Goal: Task Accomplishment & Management: Complete application form

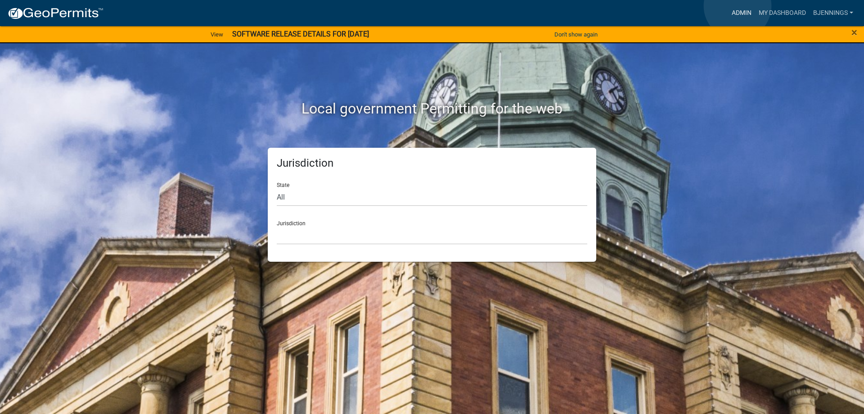
click at [738, 6] on link "Admin" at bounding box center [741, 13] width 27 height 17
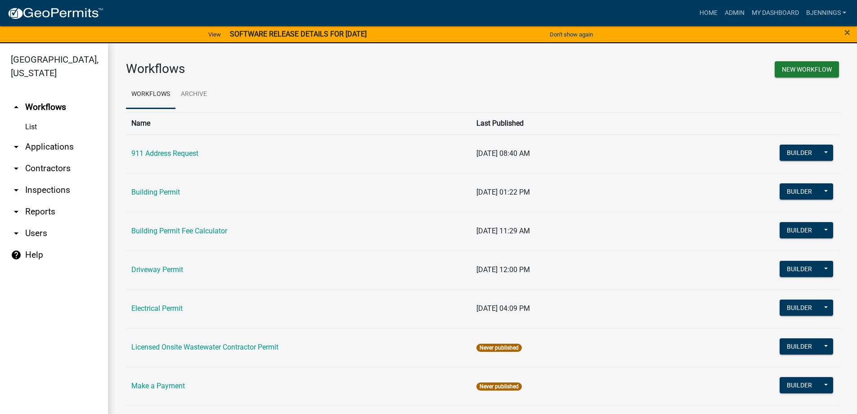
click at [57, 136] on link "arrow_drop_down Applications" at bounding box center [54, 147] width 108 height 22
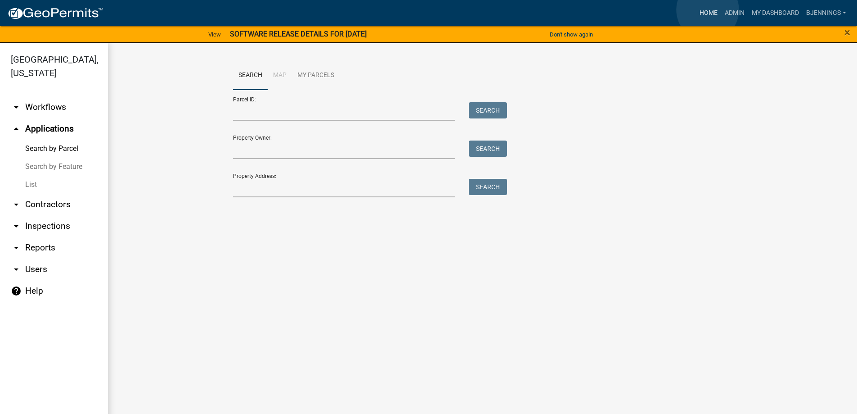
click at [708, 10] on link "Home" at bounding box center [708, 13] width 25 height 17
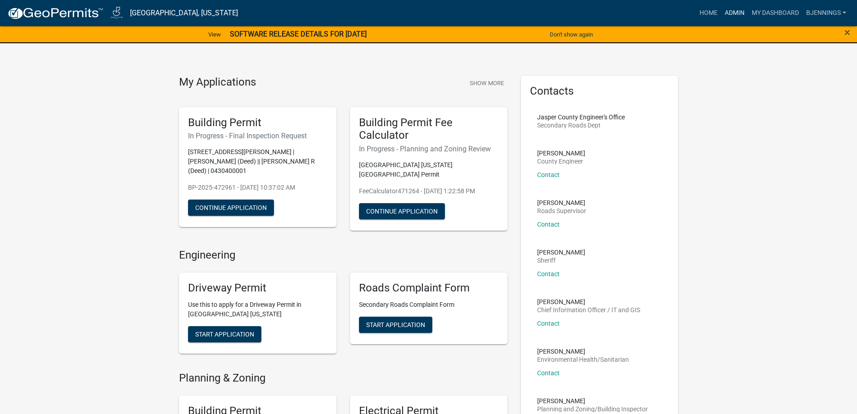
click at [740, 14] on link "Admin" at bounding box center [735, 13] width 27 height 17
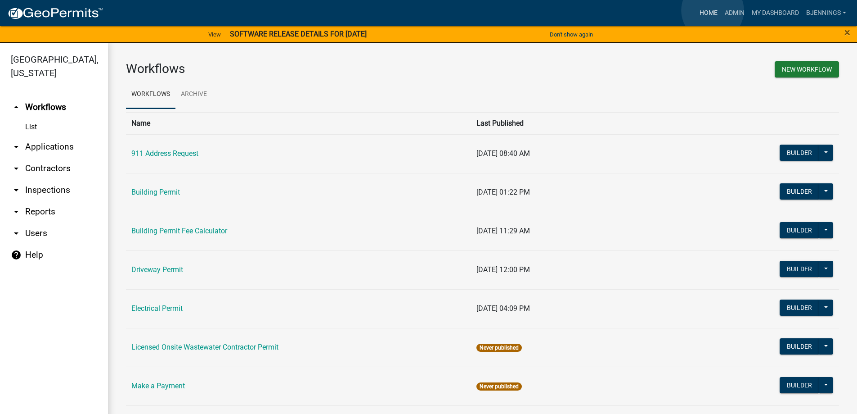
click at [713, 10] on link "Home" at bounding box center [708, 13] width 25 height 17
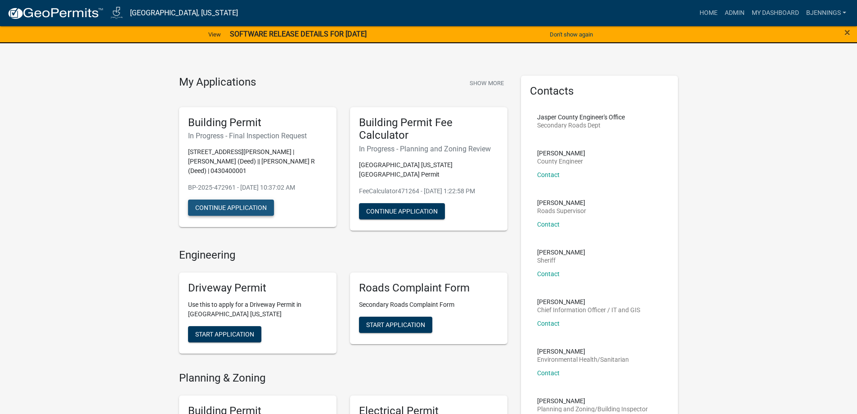
click at [223, 200] on button "Continue Application" at bounding box center [231, 207] width 86 height 16
click at [709, 13] on link "Home" at bounding box center [708, 13] width 25 height 17
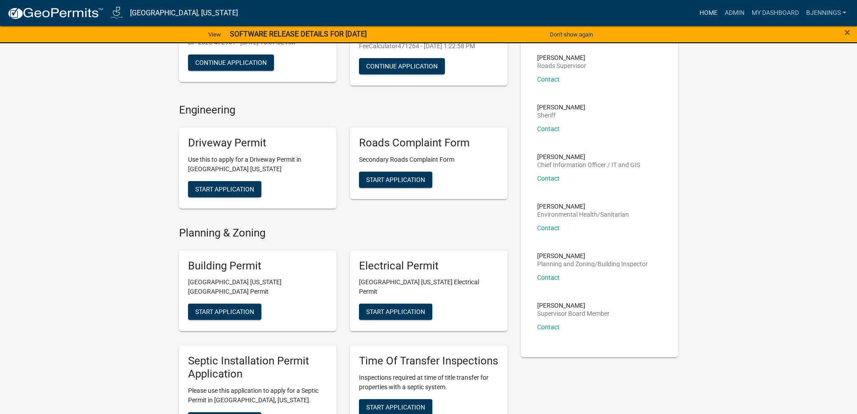
scroll to position [180, 0]
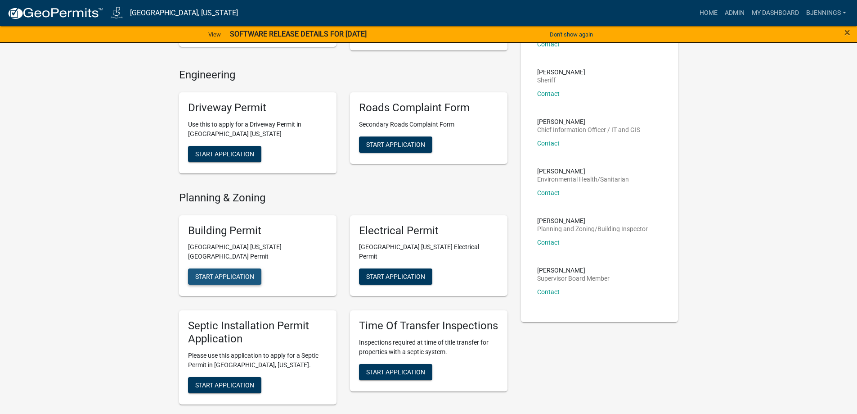
click at [232, 273] on span "Start Application" at bounding box center [224, 276] width 59 height 7
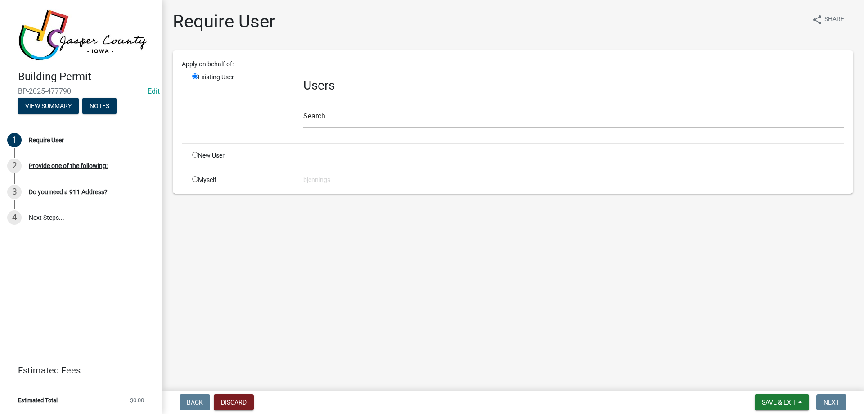
click at [196, 176] on input "radio" at bounding box center [195, 179] width 6 height 6
radio input "true"
radio input "false"
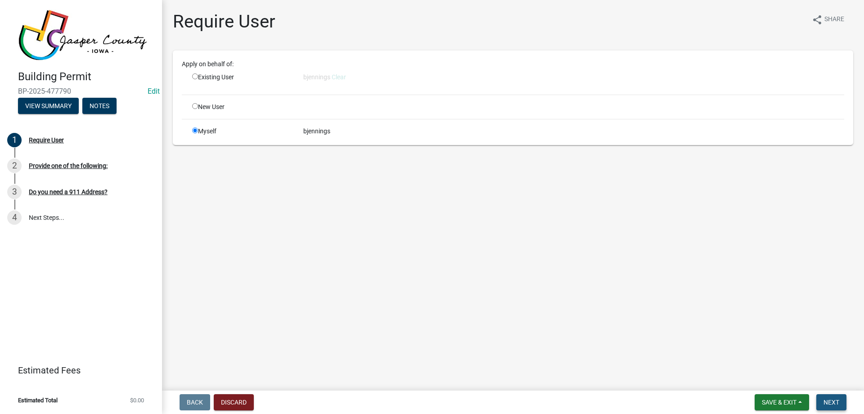
click at [831, 404] on span "Next" at bounding box center [832, 401] width 16 height 7
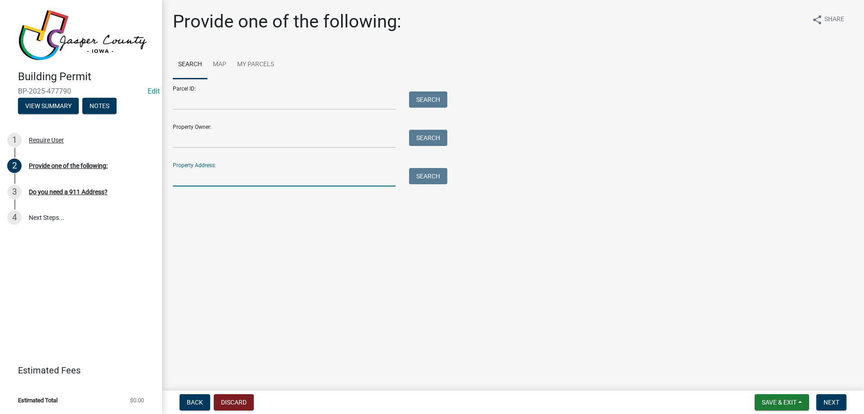
click at [230, 179] on input "Property Address:" at bounding box center [284, 177] width 223 height 18
click at [440, 175] on button "Search" at bounding box center [428, 176] width 38 height 16
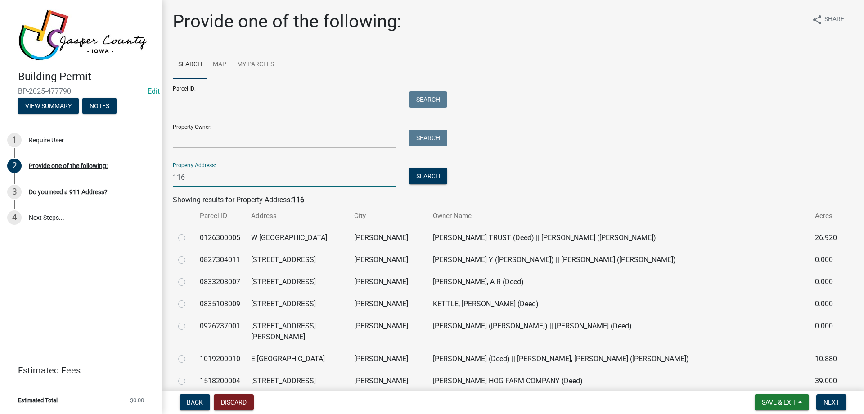
click at [245, 177] on input "116" at bounding box center [284, 177] width 223 height 18
click at [434, 176] on button "Search" at bounding box center [428, 176] width 38 height 16
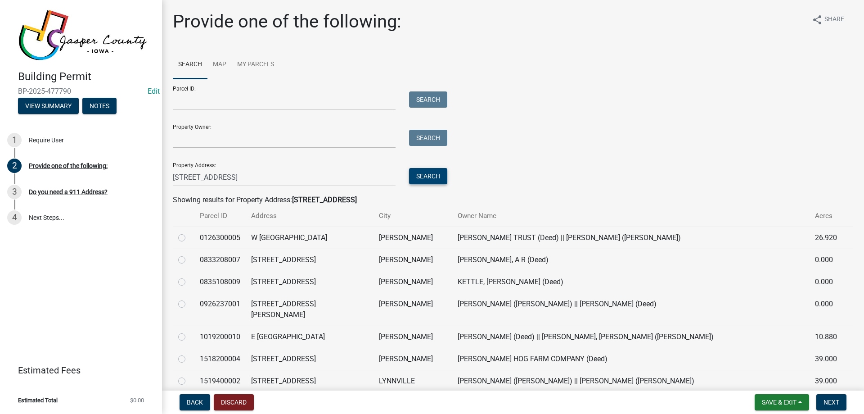
scroll to position [45, 0]
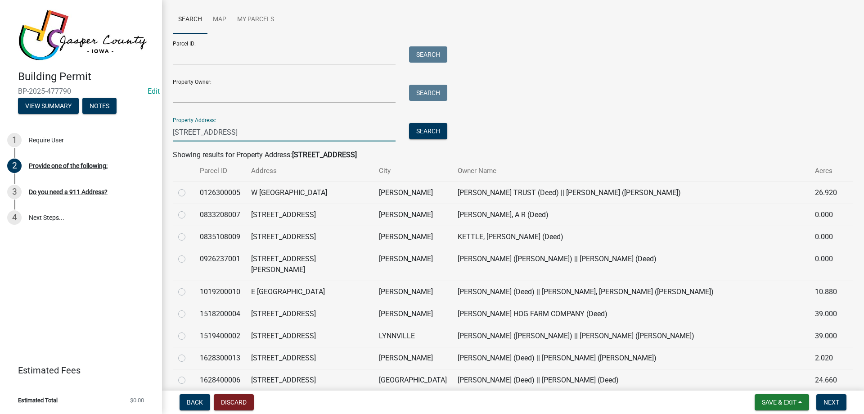
click at [236, 129] on input "[STREET_ADDRESS]" at bounding box center [284, 132] width 223 height 18
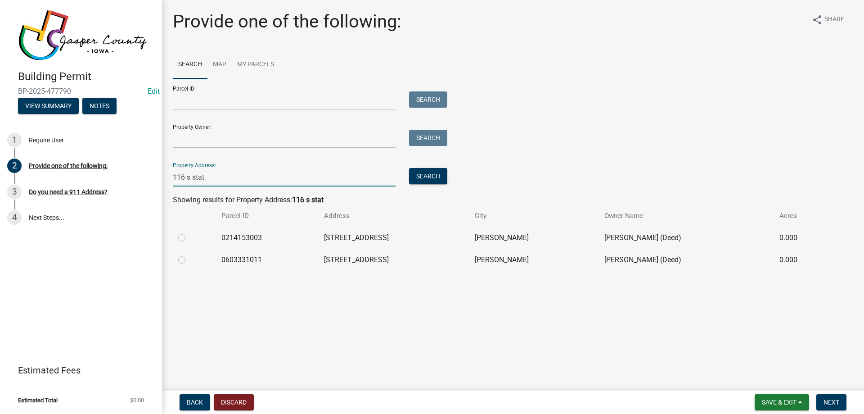
type input "116 s stat"
click at [177, 256] on td at bounding box center [194, 259] width 43 height 22
click at [189, 254] on label at bounding box center [189, 254] width 0 height 0
click at [189, 257] on input "radio" at bounding box center [192, 257] width 6 height 6
radio input "true"
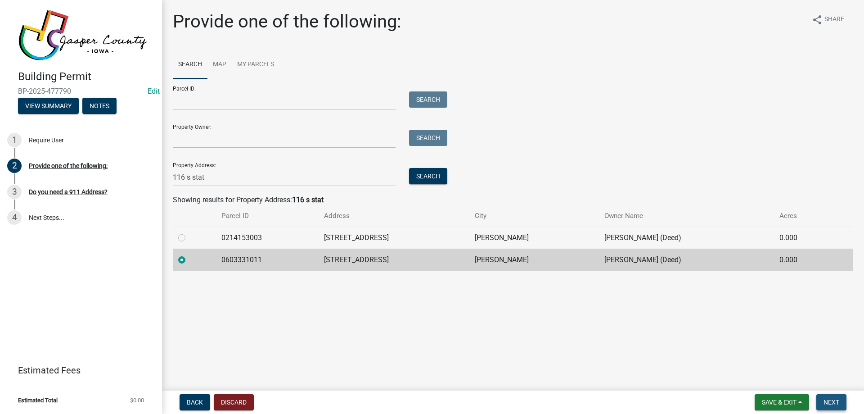
click at [835, 401] on span "Next" at bounding box center [832, 401] width 16 height 7
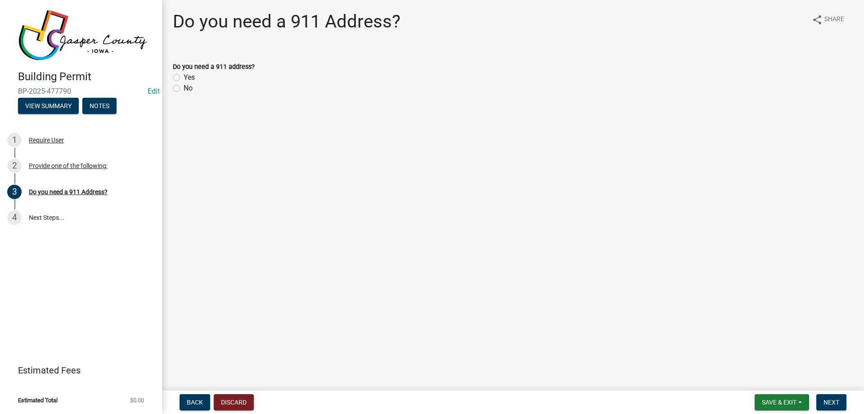
click at [184, 88] on label "No" at bounding box center [188, 88] width 9 height 11
click at [184, 88] on input "No" at bounding box center [187, 86] width 6 height 6
radio input "true"
click at [827, 397] on button "Next" at bounding box center [832, 402] width 30 height 16
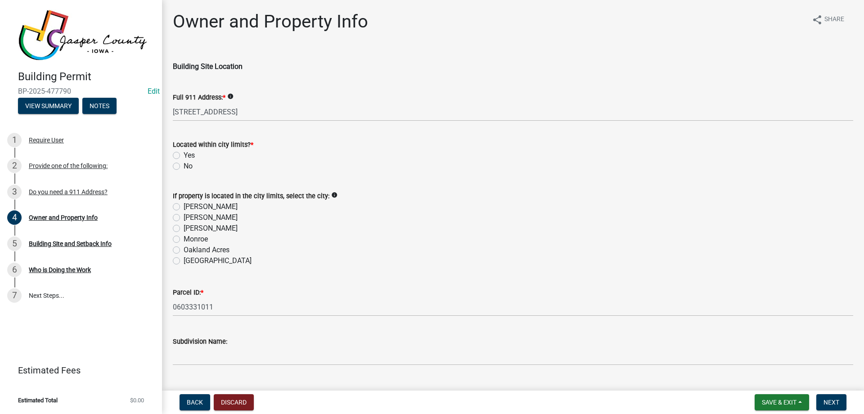
click at [184, 153] on label "Yes" at bounding box center [189, 155] width 11 height 11
click at [184, 153] on input "Yes" at bounding box center [187, 153] width 6 height 6
radio input "true"
click at [184, 228] on label "[PERSON_NAME]" at bounding box center [211, 228] width 54 height 11
click at [184, 228] on input "[PERSON_NAME]" at bounding box center [187, 226] width 6 height 6
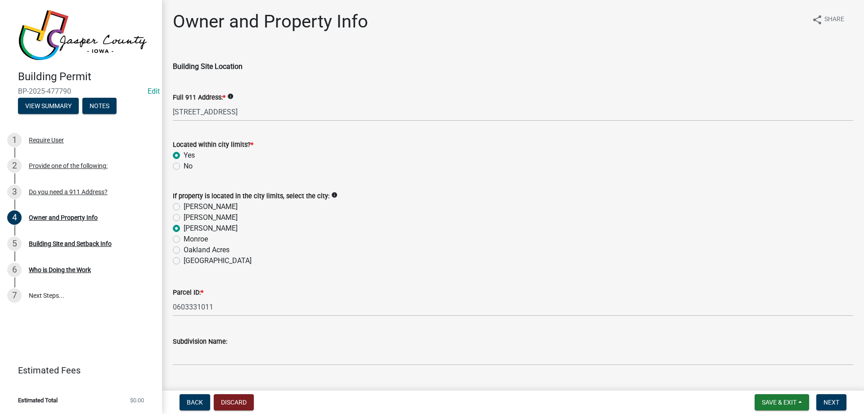
radio input "true"
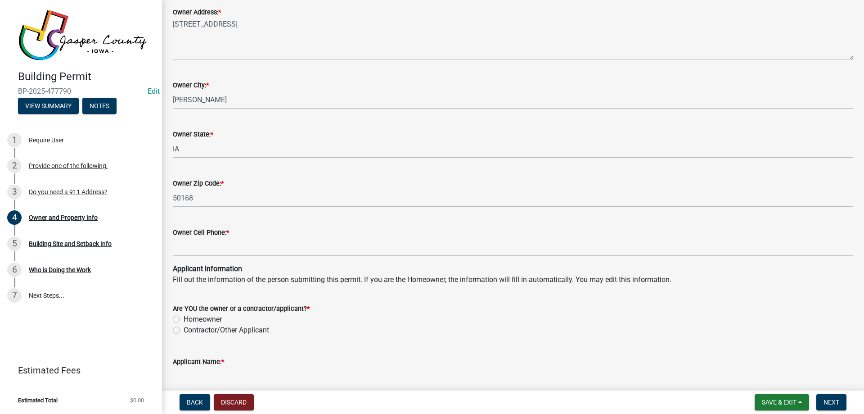
scroll to position [630, 0]
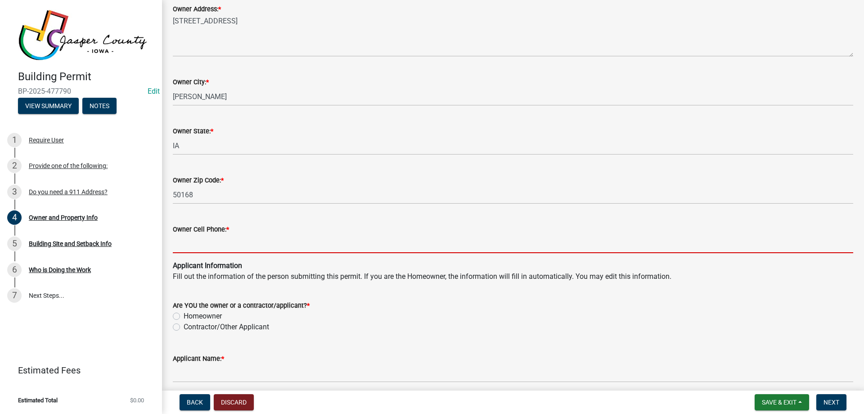
click at [235, 244] on input "Owner Cell Phone: *" at bounding box center [513, 244] width 681 height 18
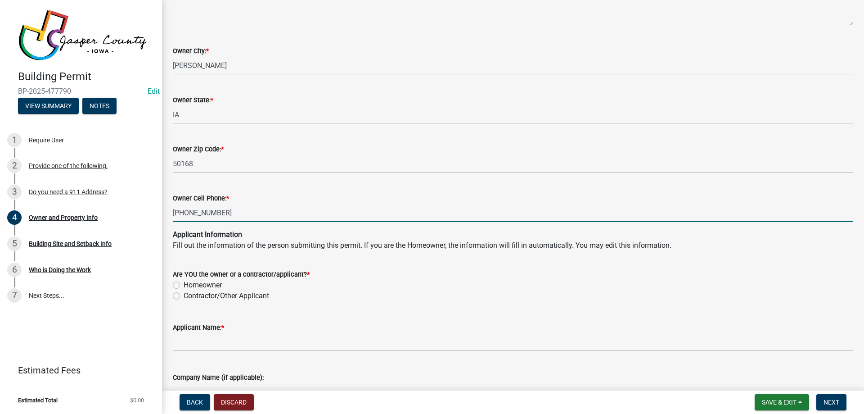
scroll to position [675, 0]
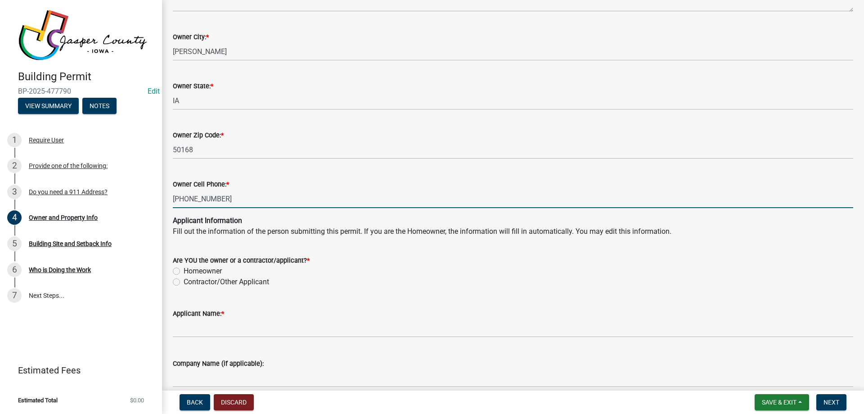
type input "[PHONE_NUMBER]"
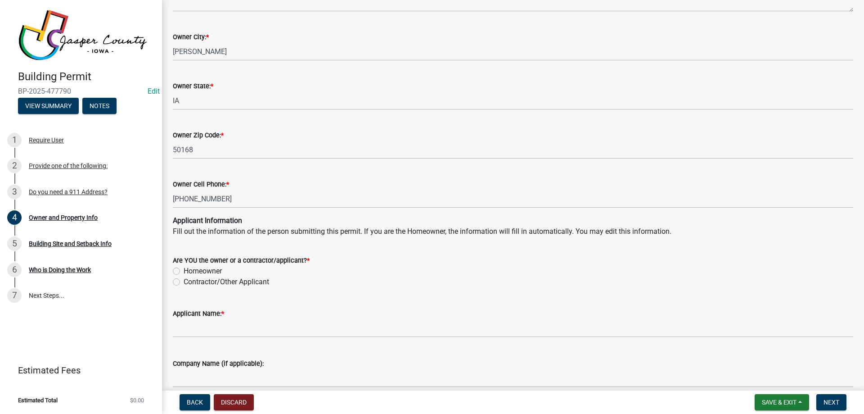
click at [184, 272] on label "Homeowner" at bounding box center [203, 271] width 38 height 11
click at [184, 271] on input "Homeowner" at bounding box center [187, 269] width 6 height 6
radio input "true"
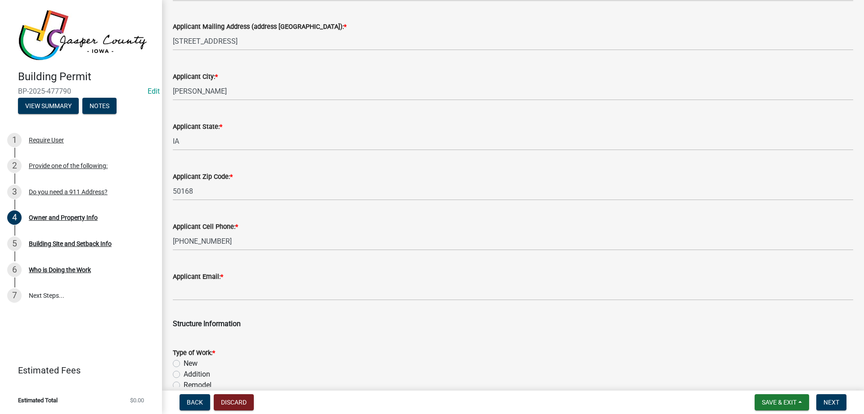
scroll to position [1080, 0]
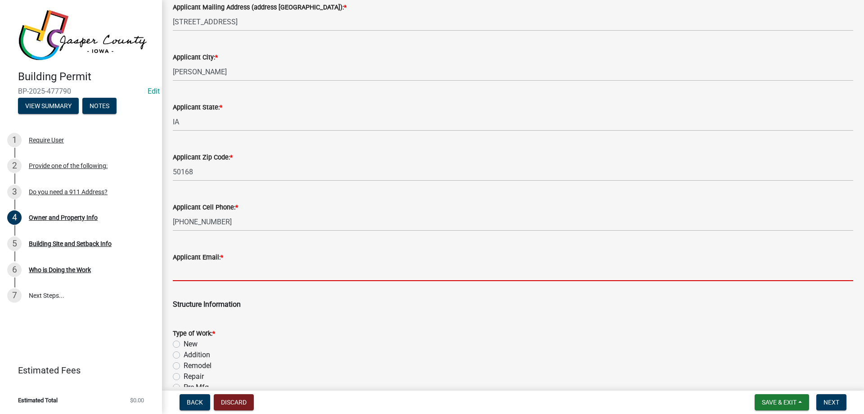
click at [222, 273] on input "Applicant Email: *" at bounding box center [513, 271] width 681 height 18
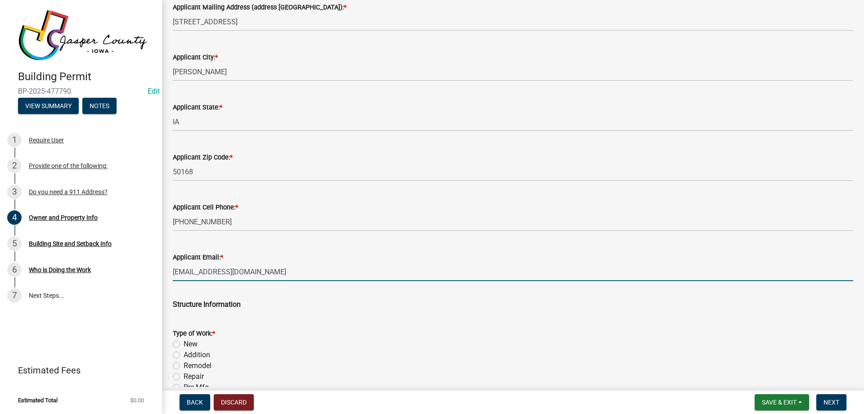
click at [201, 266] on input "[EMAIL_ADDRESS][DOMAIN_NAME]" at bounding box center [513, 271] width 681 height 18
click at [260, 267] on input "[EMAIL_ADDRESS][DOMAIN_NAME]" at bounding box center [513, 271] width 681 height 18
drag, startPoint x: 244, startPoint y: 271, endPoint x: 164, endPoint y: 270, distance: 80.6
click at [164, 270] on div "Owner and Property Info share Share Building Site Location Full 911 Address: * …" at bounding box center [513, 19] width 702 height 2176
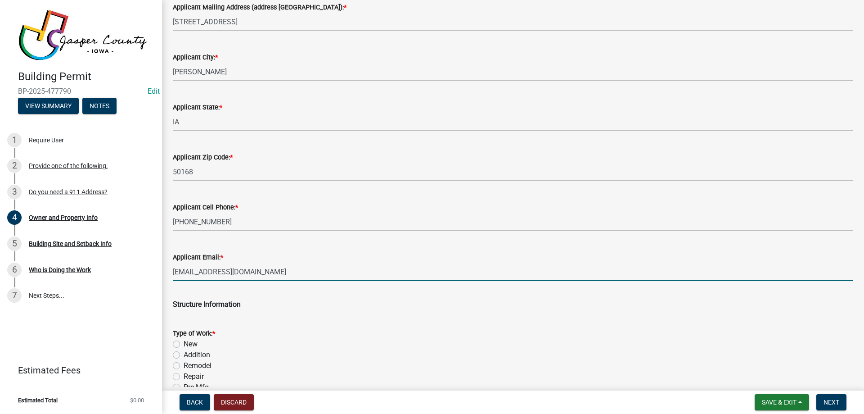
type input "[EMAIL_ADDRESS][DOMAIN_NAME]"
click at [379, 315] on wm-data-entity-input "Structure Information" at bounding box center [513, 302] width 681 height 29
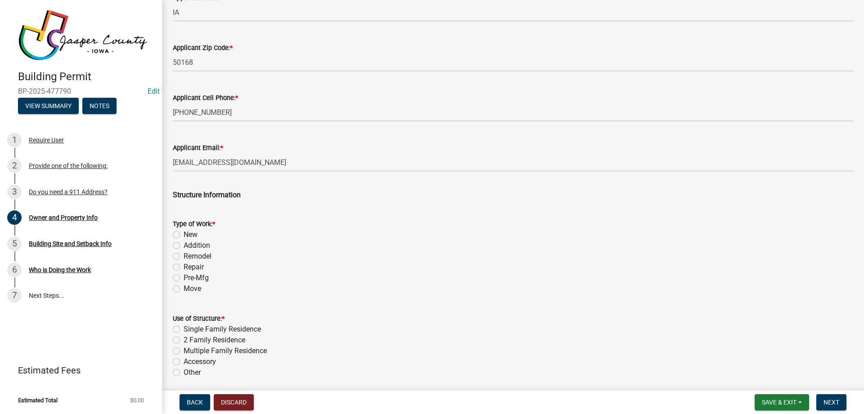
scroll to position [1215, 0]
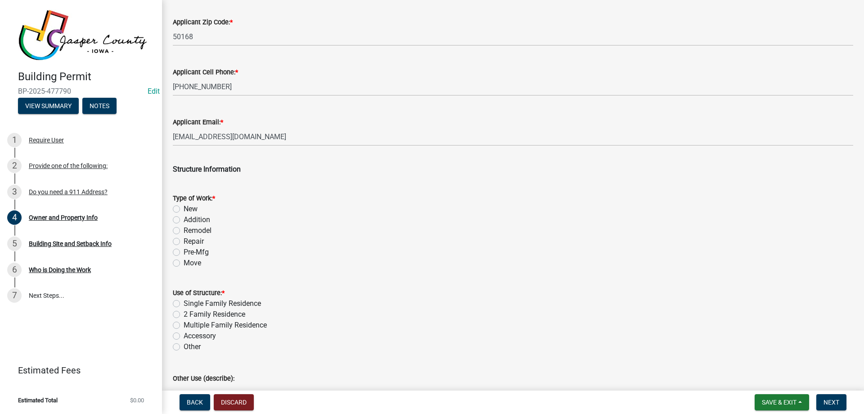
click at [184, 208] on label "New" at bounding box center [191, 208] width 14 height 11
click at [184, 208] on input "New" at bounding box center [187, 206] width 6 height 6
radio input "true"
click at [184, 335] on label "Accessory" at bounding box center [200, 335] width 32 height 11
click at [184, 335] on input "Accessory" at bounding box center [187, 333] width 6 height 6
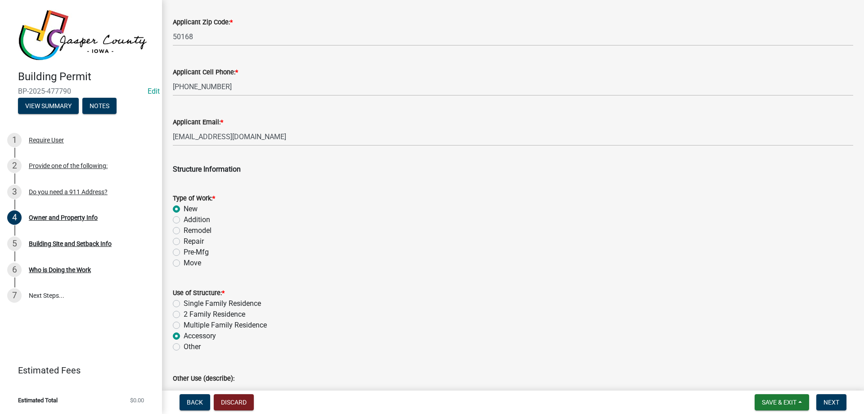
radio input "true"
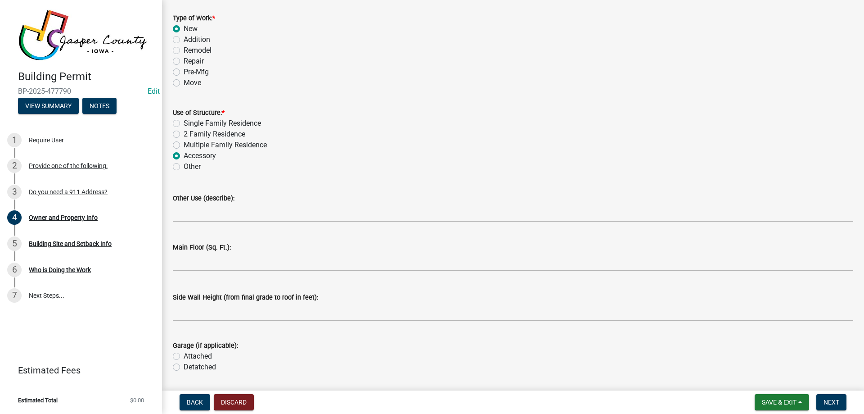
scroll to position [1440, 0]
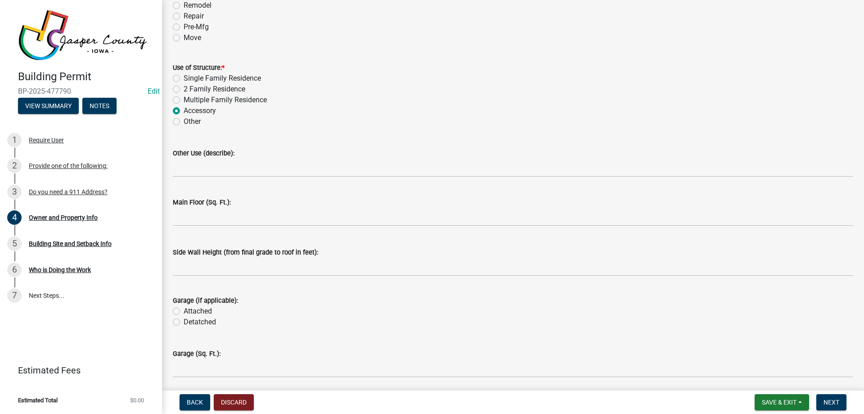
click at [184, 322] on label "Detatched" at bounding box center [200, 321] width 32 height 11
click at [184, 322] on input "Detatched" at bounding box center [187, 319] width 6 height 6
radio input "true"
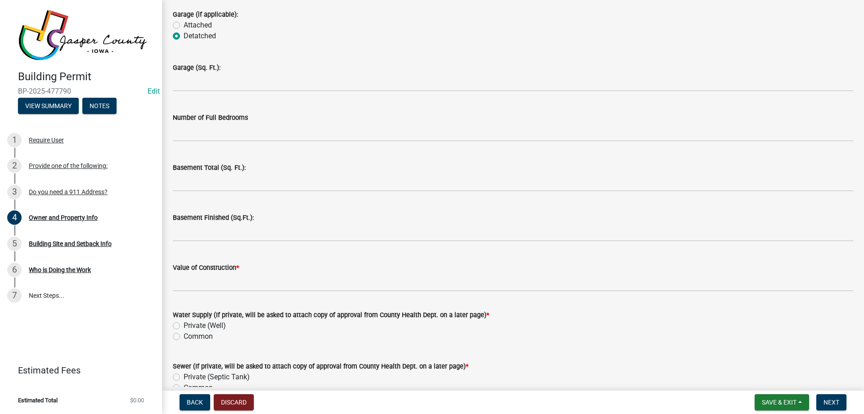
scroll to position [1710, 0]
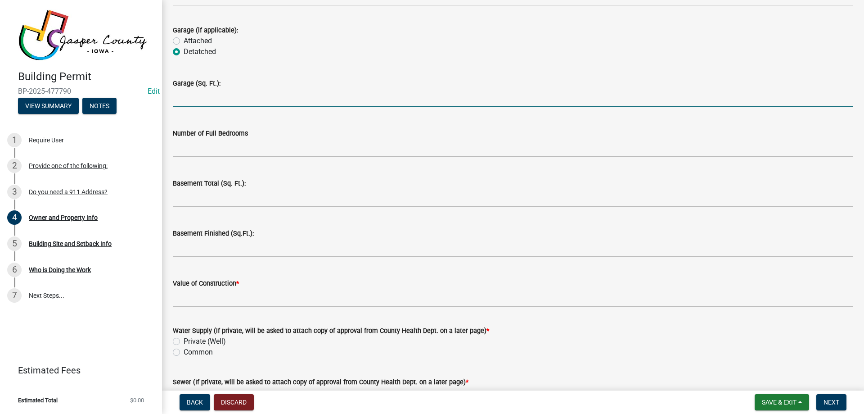
click at [214, 91] on input "text" at bounding box center [513, 98] width 681 height 18
type input "2240"
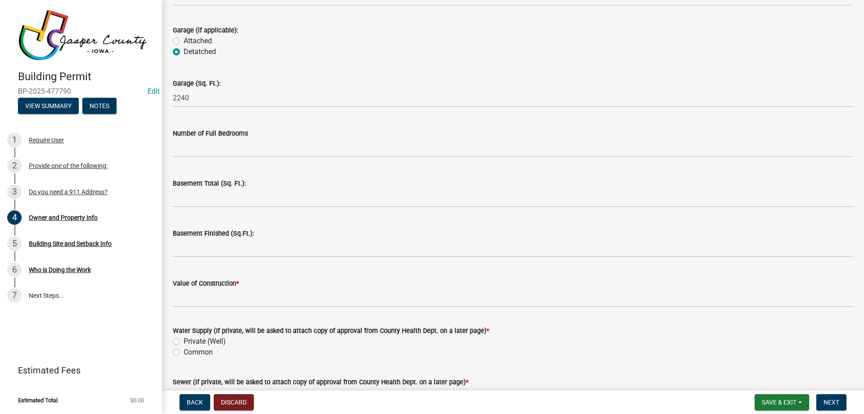
click at [352, 125] on div "Number of Full Bedrooms" at bounding box center [513, 136] width 681 height 42
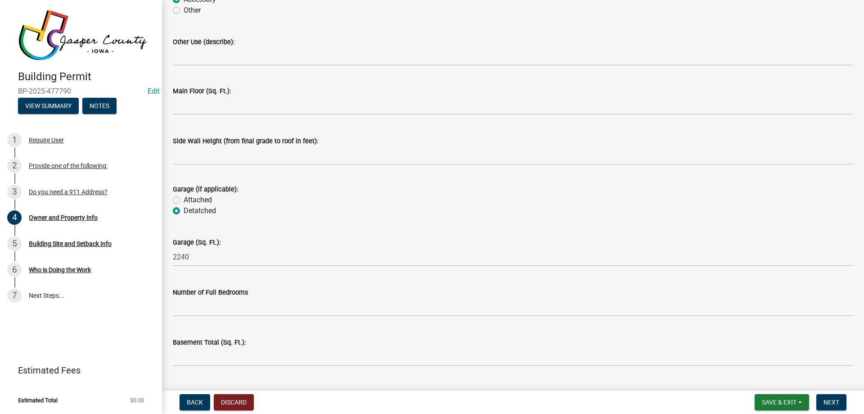
scroll to position [1530, 0]
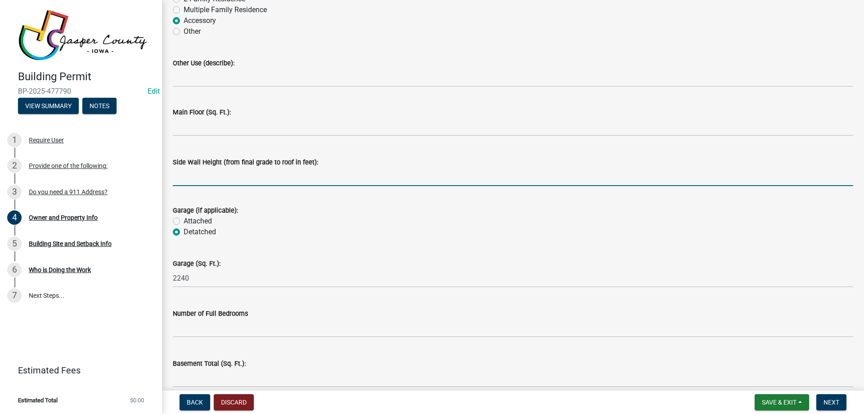
click at [236, 176] on input "text" at bounding box center [513, 176] width 681 height 18
type input "14"
click at [352, 208] on div "Garage (if applicable):" at bounding box center [513, 210] width 681 height 11
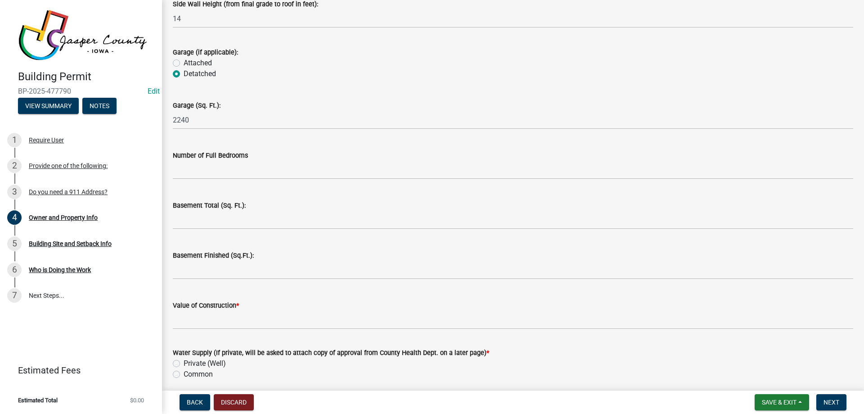
scroll to position [1710, 0]
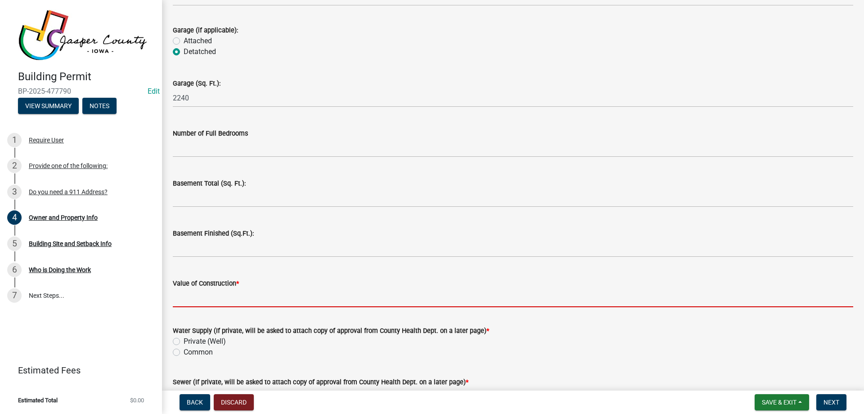
click at [233, 296] on input "Value of Construction *" at bounding box center [513, 298] width 681 height 18
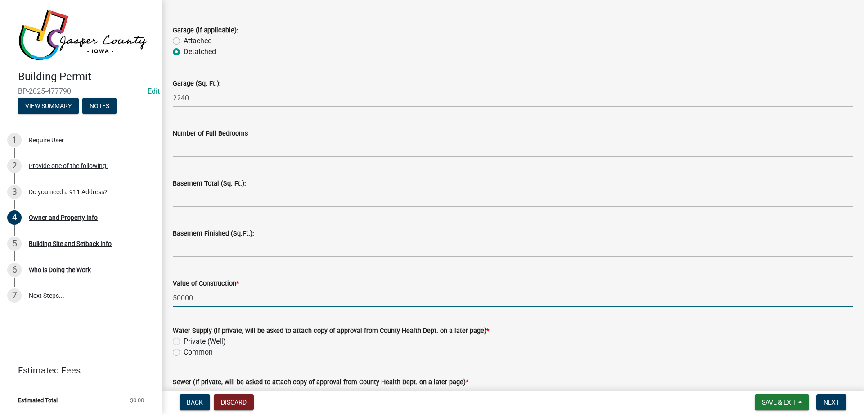
type input "50000"
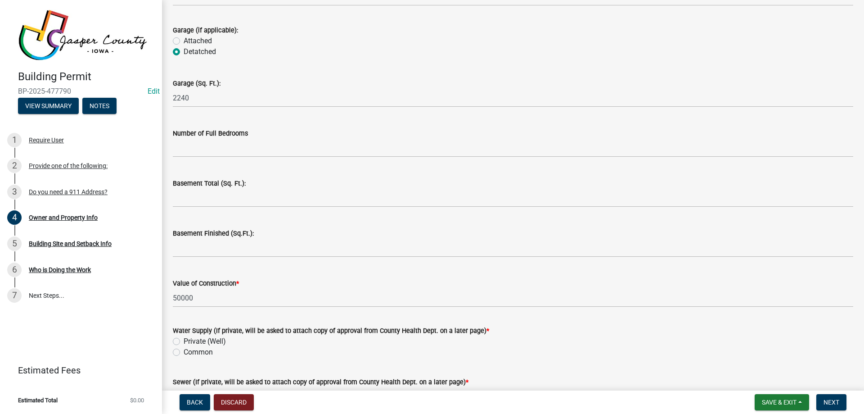
click at [184, 349] on label "Common" at bounding box center [198, 352] width 29 height 11
click at [184, 349] on input "Common" at bounding box center [187, 350] width 6 height 6
radio input "true"
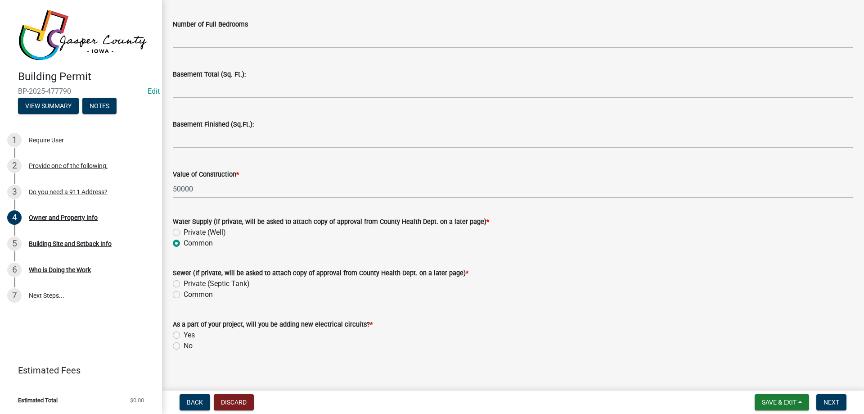
scroll to position [1827, 0]
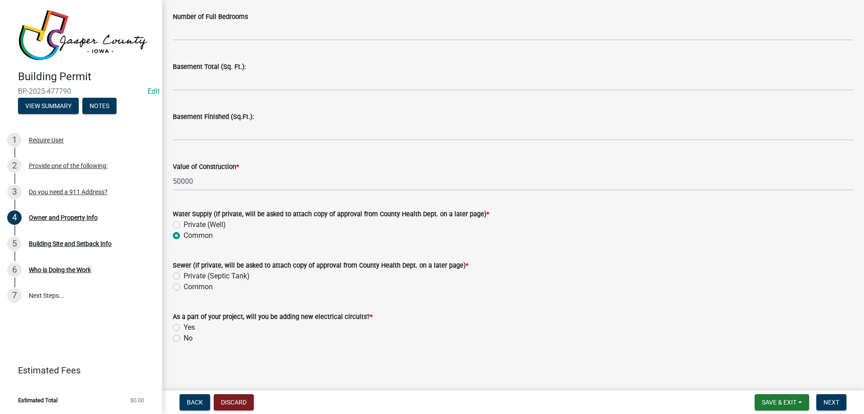
click at [184, 284] on label "Common" at bounding box center [198, 286] width 29 height 11
click at [184, 284] on input "Common" at bounding box center [187, 284] width 6 height 6
radio input "true"
click at [184, 335] on label "No" at bounding box center [188, 338] width 9 height 11
click at [184, 335] on input "No" at bounding box center [187, 336] width 6 height 6
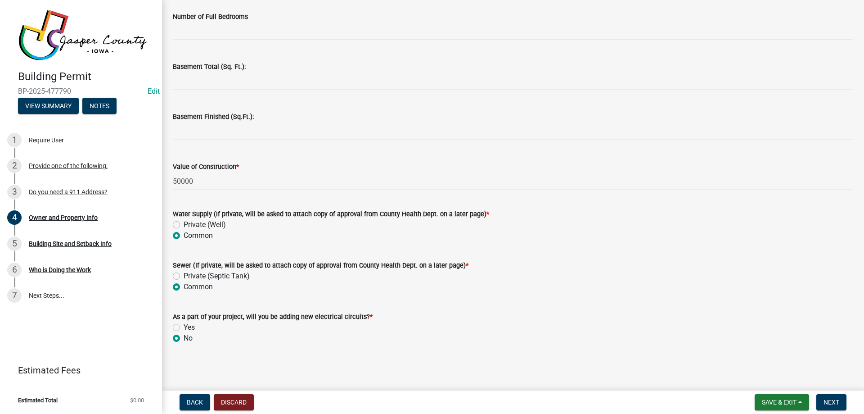
radio input "true"
click at [829, 406] on button "Next" at bounding box center [832, 402] width 30 height 16
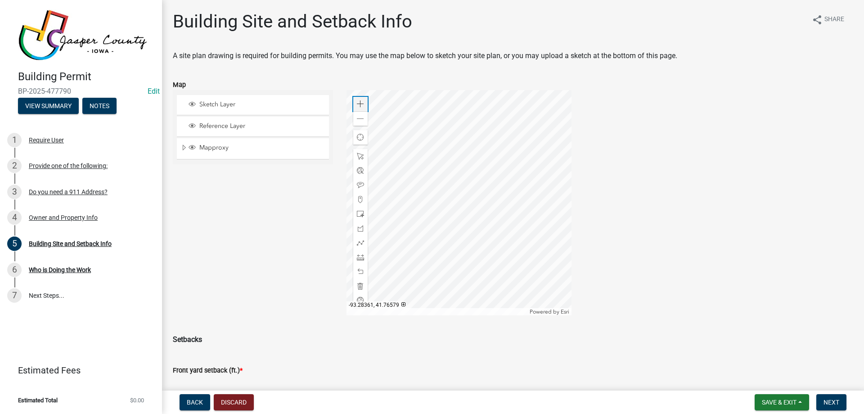
click at [360, 102] on span at bounding box center [360, 103] width 7 height 7
click at [454, 167] on div at bounding box center [459, 202] width 225 height 225
click at [362, 121] on div "Zoom out" at bounding box center [360, 118] width 14 height 14
click at [362, 258] on div at bounding box center [360, 257] width 14 height 14
click at [516, 189] on div at bounding box center [459, 202] width 225 height 225
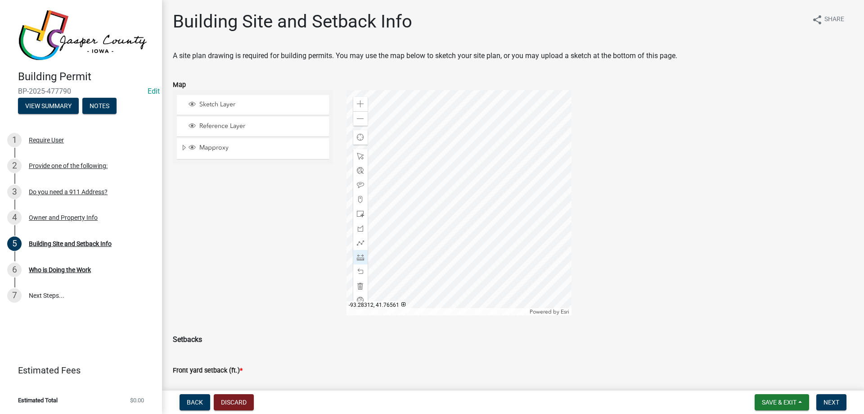
click at [510, 190] on div at bounding box center [459, 202] width 225 height 225
click at [510, 189] on div at bounding box center [459, 202] width 225 height 225
click at [360, 269] on span at bounding box center [360, 271] width 7 height 7
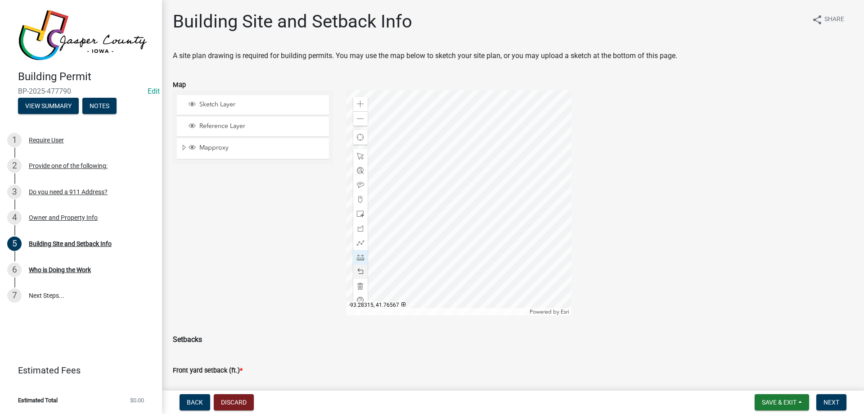
click at [502, 167] on div at bounding box center [459, 202] width 225 height 225
click at [502, 173] on div at bounding box center [459, 202] width 225 height 225
click at [361, 215] on span at bounding box center [360, 213] width 7 height 7
click at [466, 199] on div at bounding box center [459, 202] width 225 height 225
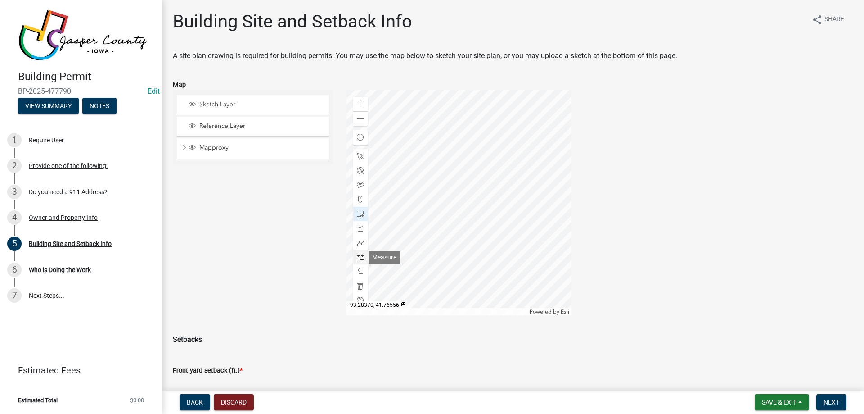
click at [357, 255] on span at bounding box center [360, 256] width 7 height 7
click at [466, 172] on div at bounding box center [459, 202] width 225 height 225
click at [467, 213] on div at bounding box center [459, 202] width 225 height 225
click at [508, 212] on div at bounding box center [459, 202] width 225 height 225
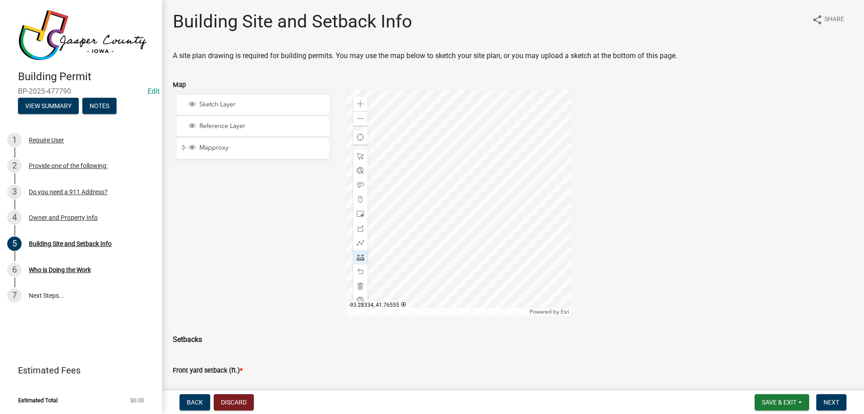
click at [450, 213] on div at bounding box center [459, 202] width 225 height 225
click at [357, 213] on span at bounding box center [360, 213] width 7 height 7
click at [509, 173] on div at bounding box center [459, 202] width 225 height 225
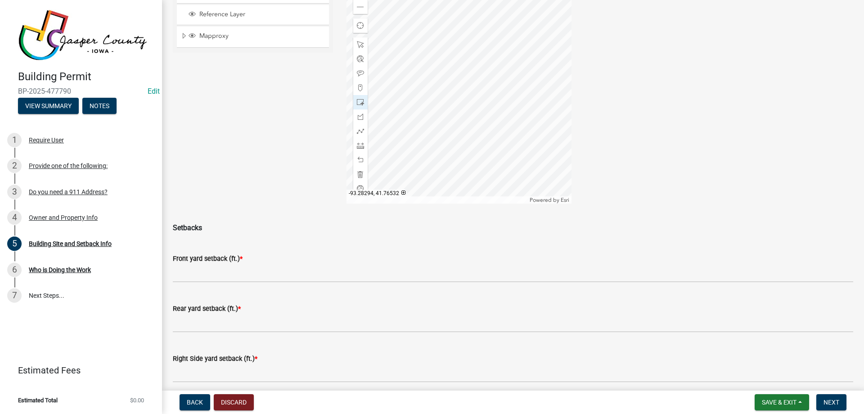
scroll to position [90, 0]
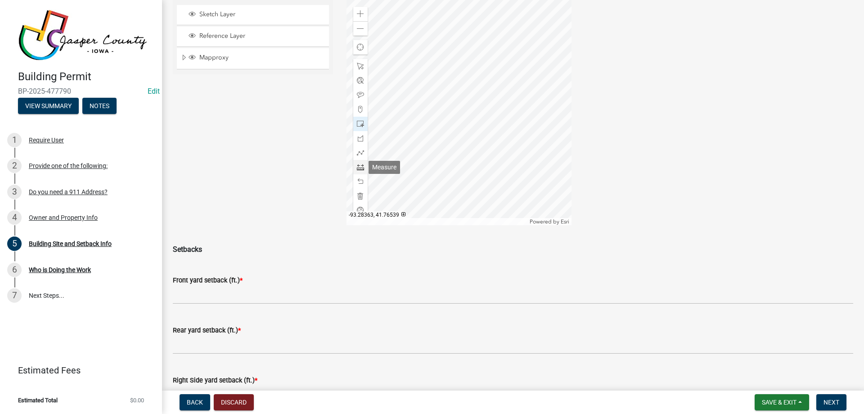
click at [361, 167] on span at bounding box center [360, 166] width 7 height 7
click at [413, 106] on div at bounding box center [459, 112] width 225 height 225
click at [450, 105] on div at bounding box center [459, 112] width 225 height 225
click at [477, 122] on div at bounding box center [459, 112] width 225 height 225
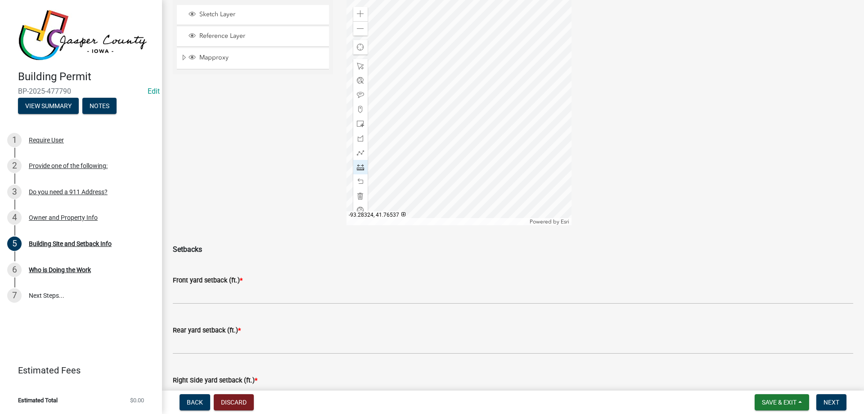
click at [476, 190] on div at bounding box center [459, 112] width 225 height 225
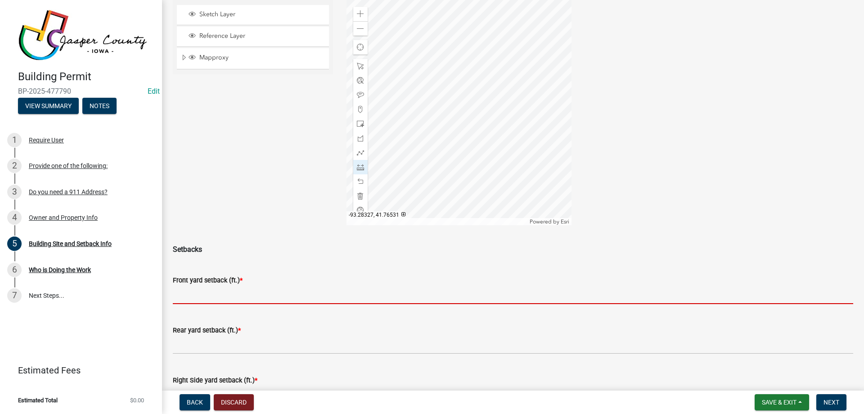
click at [251, 296] on input "text" at bounding box center [513, 294] width 681 height 18
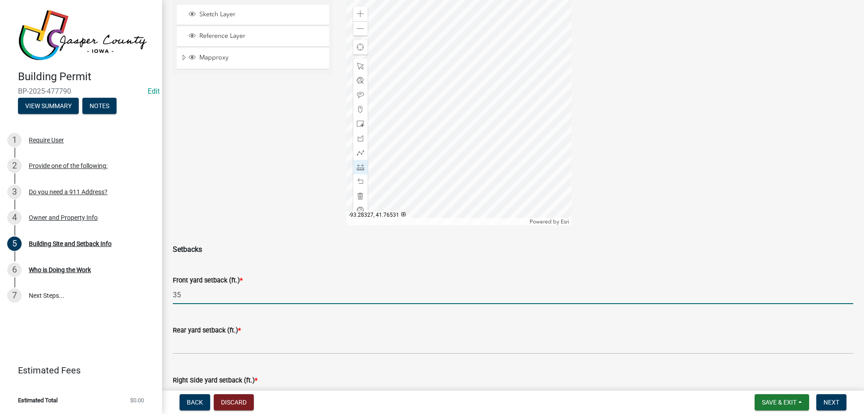
type input "35"
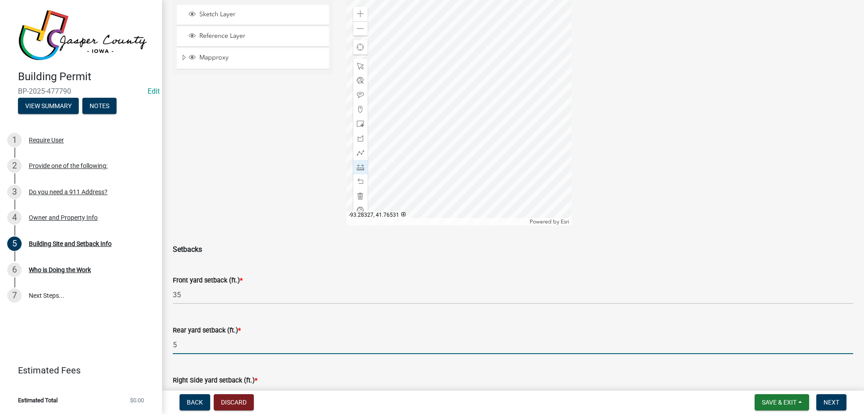
type input "5"
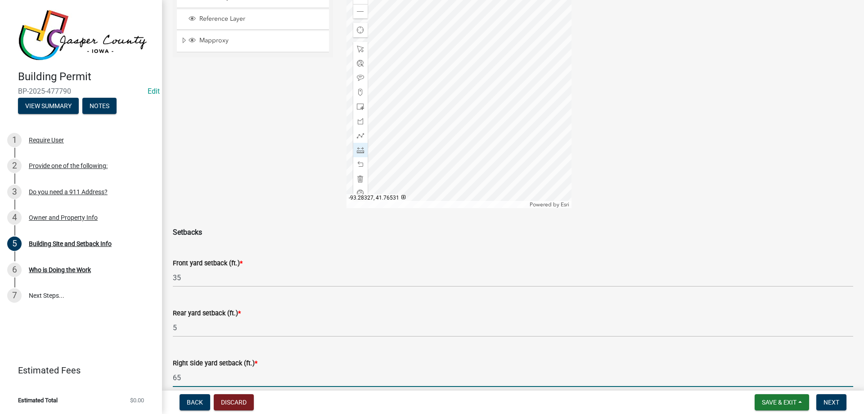
type input "65"
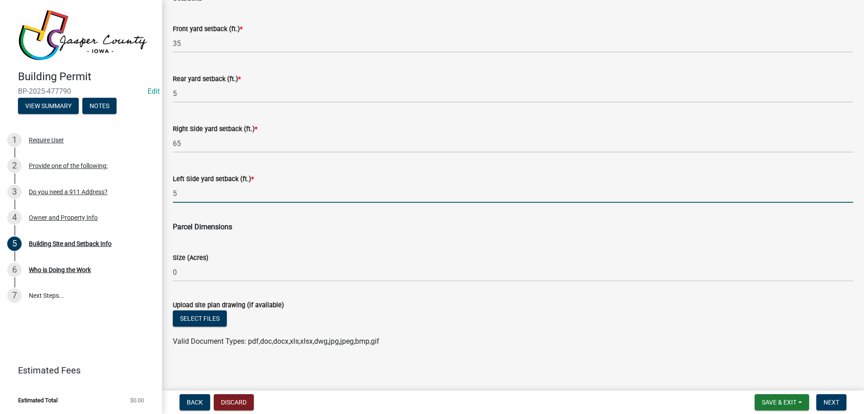
type input "5"
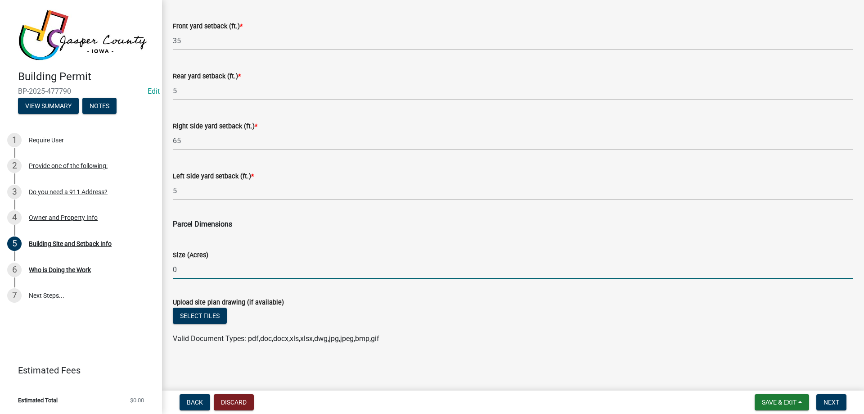
scroll to position [344, 0]
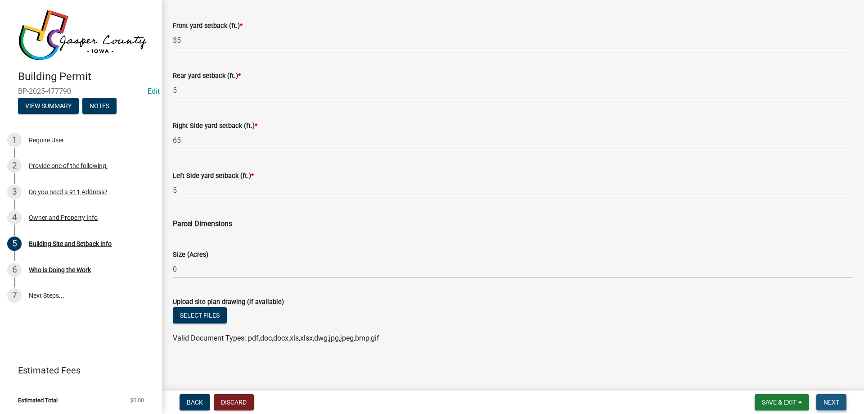
click at [832, 396] on button "Next" at bounding box center [832, 402] width 30 height 16
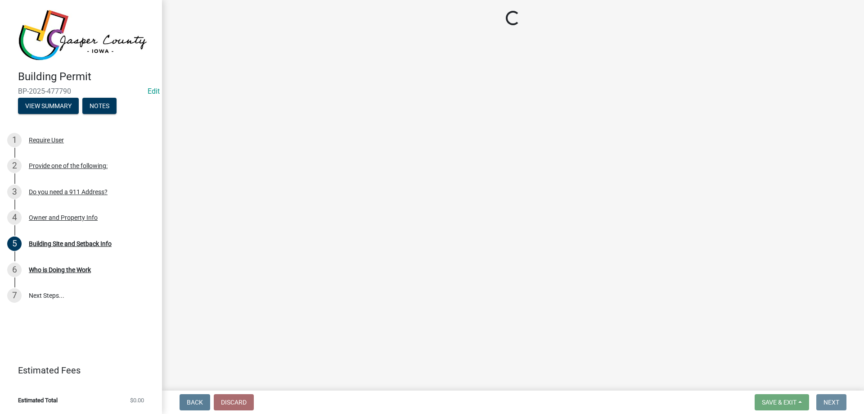
scroll to position [0, 0]
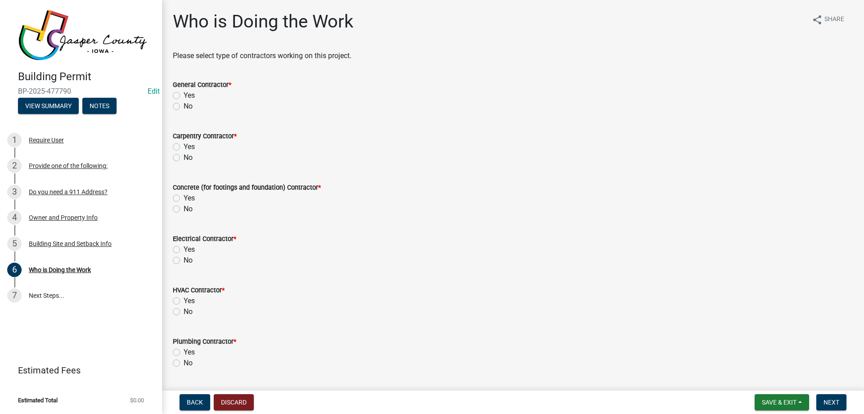
click at [184, 92] on label "Yes" at bounding box center [189, 95] width 11 height 11
click at [184, 92] on input "Yes" at bounding box center [187, 93] width 6 height 6
radio input "true"
click at [184, 145] on label "Yes" at bounding box center [189, 146] width 11 height 11
click at [184, 145] on input "Yes" at bounding box center [187, 144] width 6 height 6
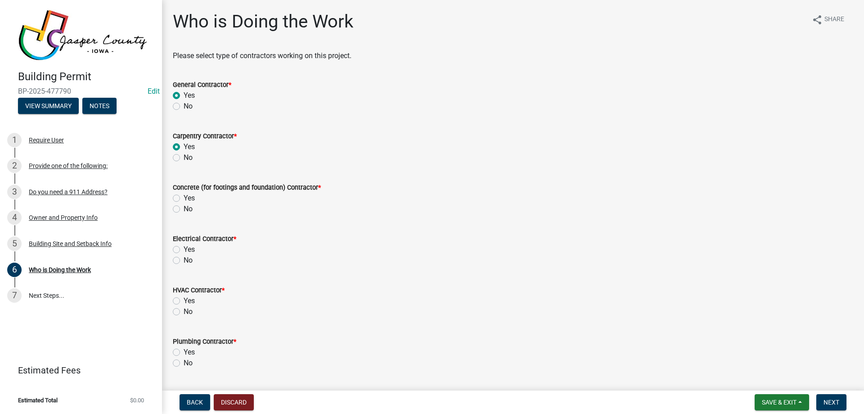
radio input "true"
click at [184, 97] on label "Yes" at bounding box center [189, 95] width 11 height 11
click at [184, 96] on input "Yes" at bounding box center [187, 93] width 6 height 6
click at [184, 106] on label "No" at bounding box center [188, 106] width 9 height 11
click at [184, 106] on input "No" at bounding box center [187, 104] width 6 height 6
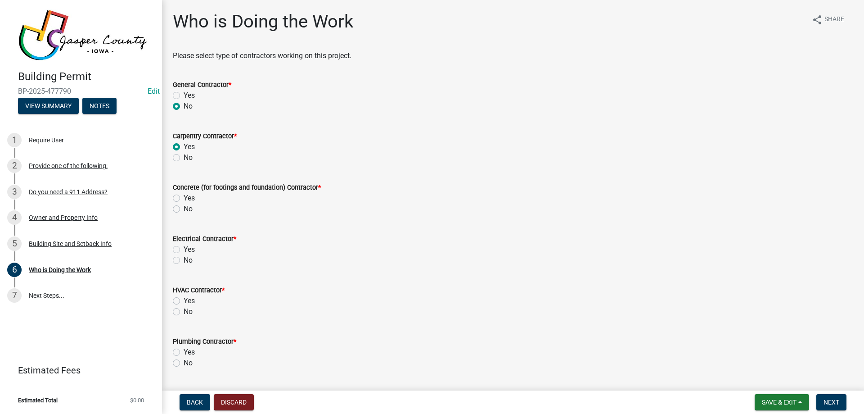
radio input "true"
click at [184, 200] on label "Yes" at bounding box center [189, 198] width 11 height 11
click at [184, 199] on input "Yes" at bounding box center [187, 196] width 6 height 6
radio input "true"
click at [184, 250] on label "Yes" at bounding box center [189, 249] width 11 height 11
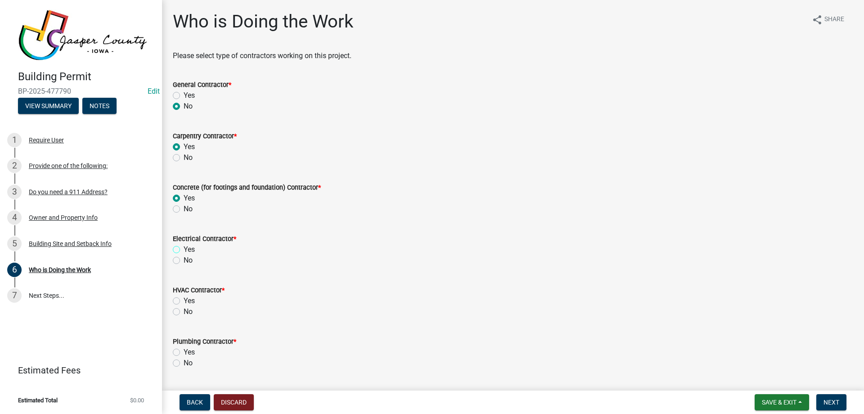
click at [184, 250] on input "Yes" at bounding box center [187, 247] width 6 height 6
radio input "true"
click at [184, 250] on label "Yes" at bounding box center [189, 249] width 11 height 11
click at [184, 250] on input "Yes" at bounding box center [187, 247] width 6 height 6
click at [184, 262] on label "No" at bounding box center [188, 260] width 9 height 11
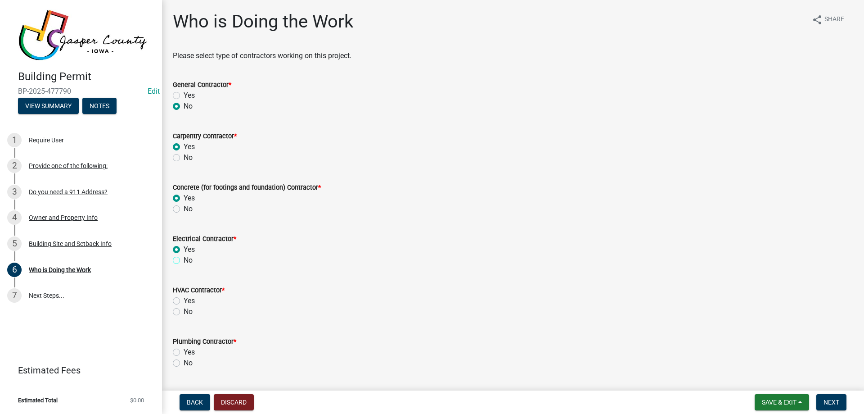
click at [184, 261] on input "No" at bounding box center [187, 258] width 6 height 6
radio input "true"
click at [184, 309] on label "No" at bounding box center [188, 311] width 9 height 11
click at [184, 309] on input "No" at bounding box center [187, 309] width 6 height 6
radio input "true"
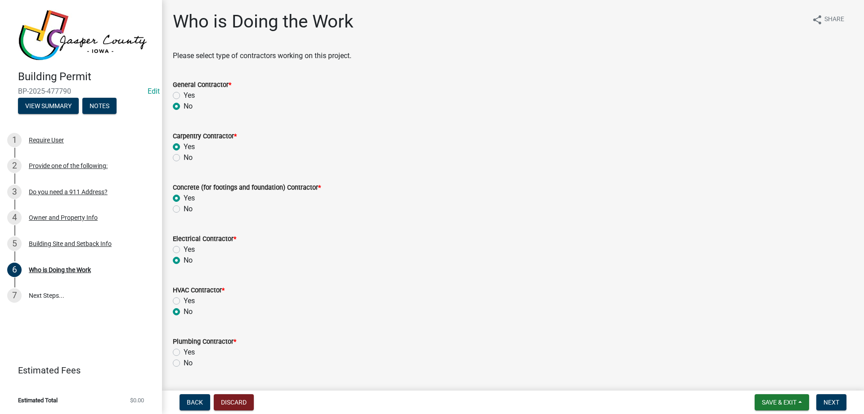
click at [184, 362] on label "No" at bounding box center [188, 362] width 9 height 11
click at [184, 362] on input "No" at bounding box center [187, 360] width 6 height 6
radio input "true"
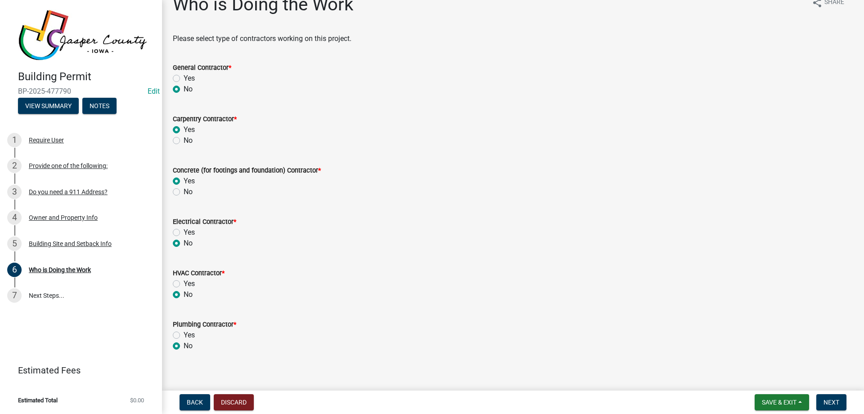
scroll to position [25, 0]
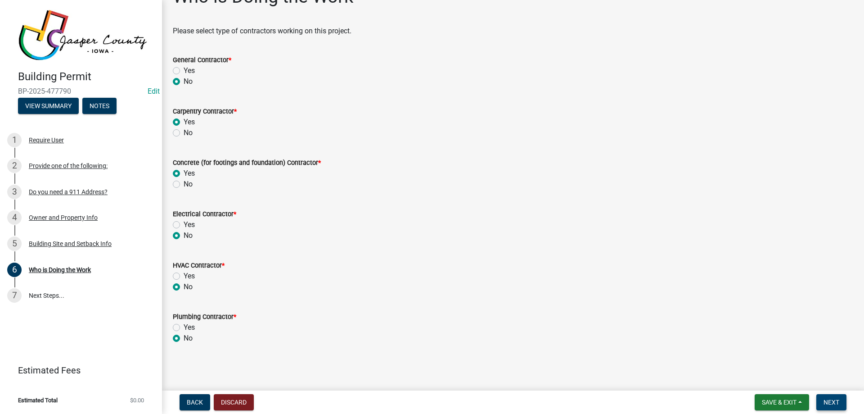
click at [832, 397] on button "Next" at bounding box center [832, 402] width 30 height 16
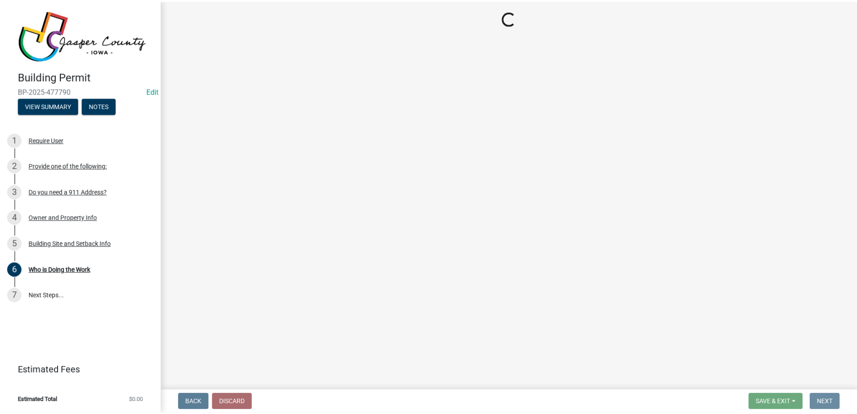
scroll to position [0, 0]
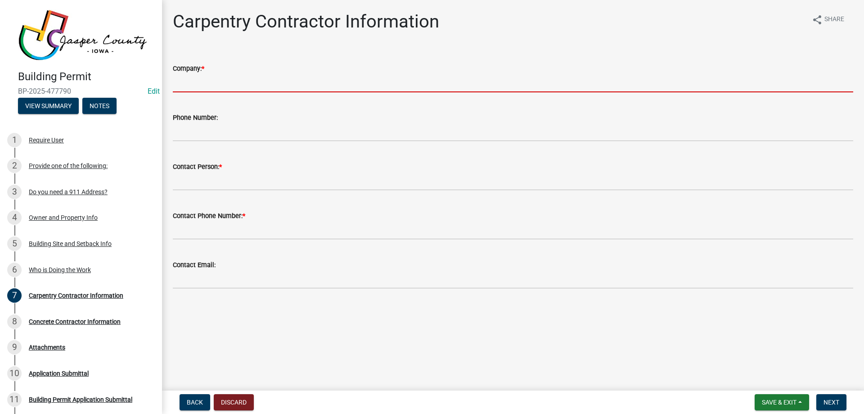
click at [236, 80] on input "Company: *" at bounding box center [513, 83] width 681 height 18
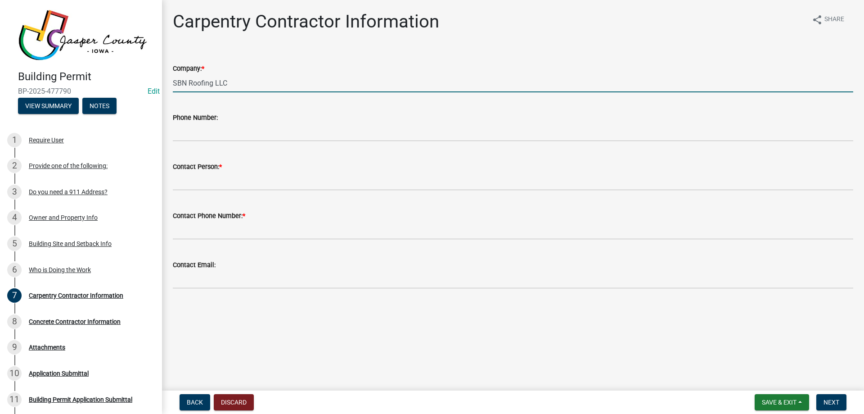
type input "SBN Roofing LLC"
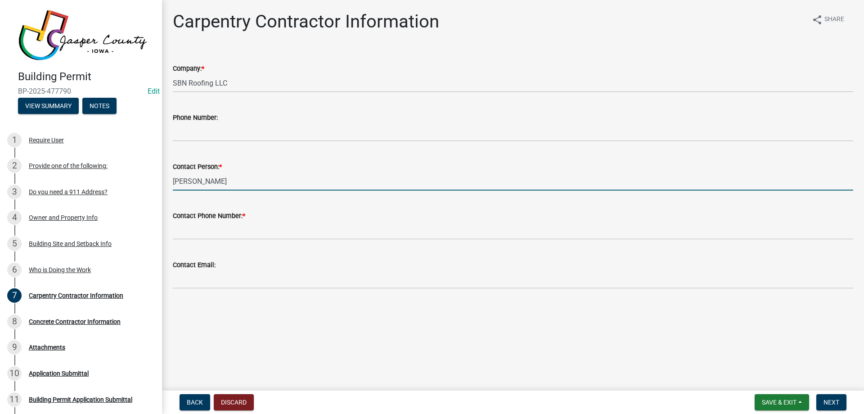
type input "[PERSON_NAME]"
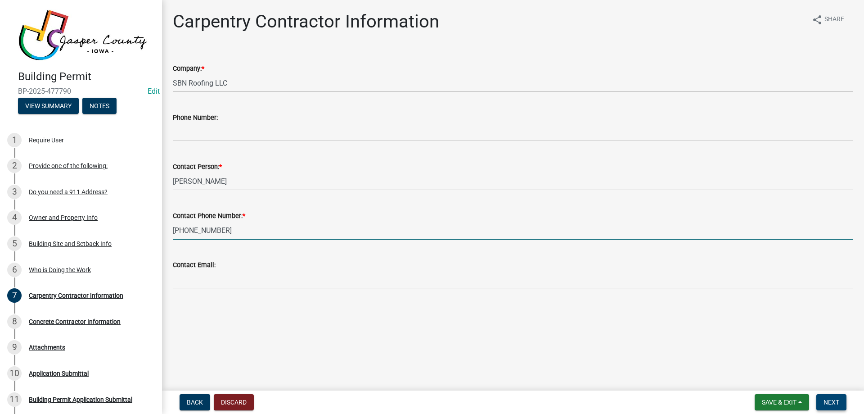
type input "[PHONE_NUMBER]"
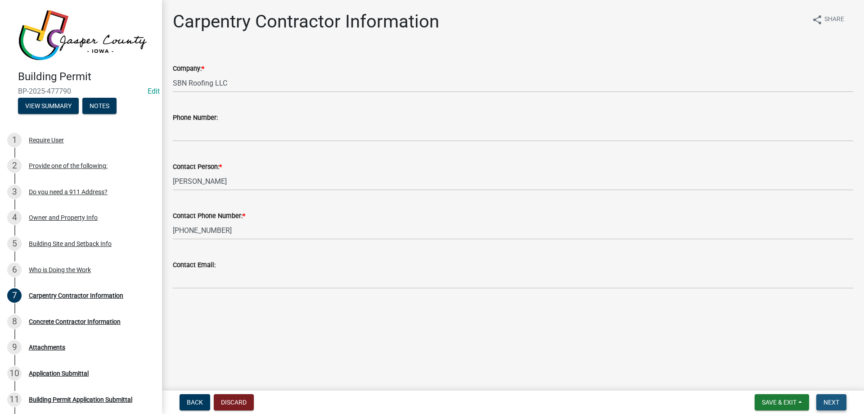
click at [825, 400] on span "Next" at bounding box center [832, 401] width 16 height 7
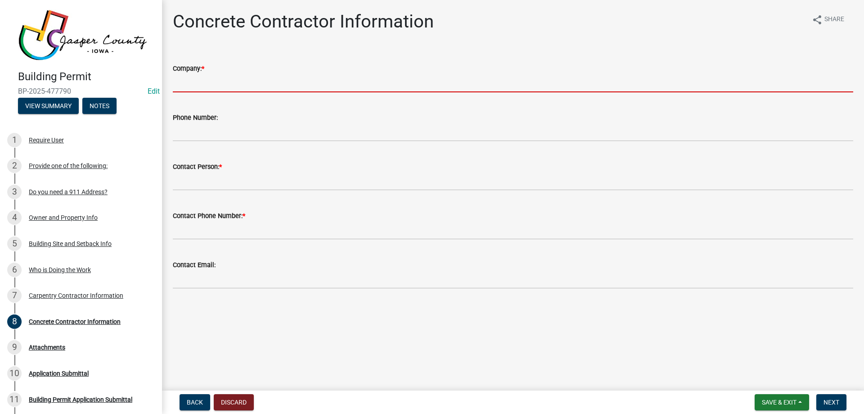
click at [240, 81] on input "Company: *" at bounding box center [513, 83] width 681 height 18
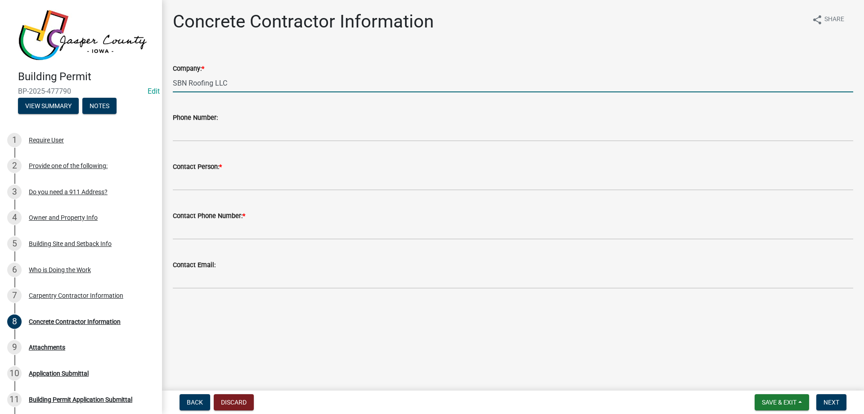
type input "SBN Roofing LLC"
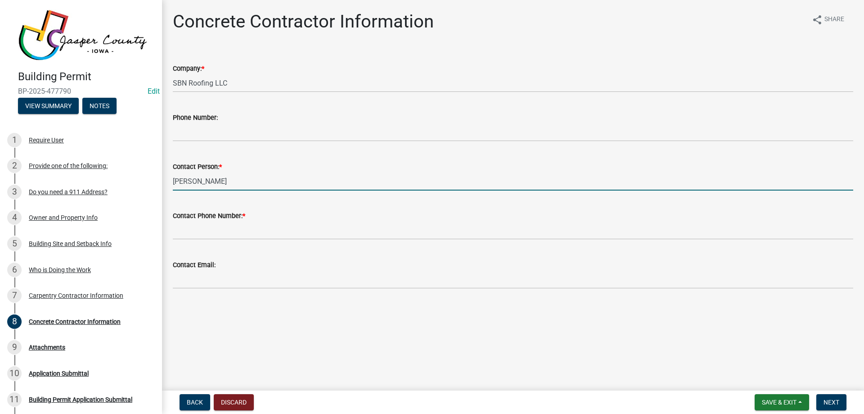
type input "[PERSON_NAME]"
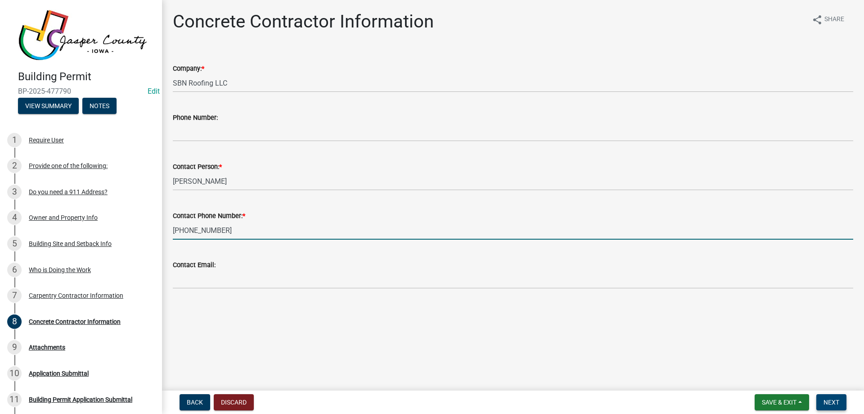
type input "[PHONE_NUMBER]"
click at [828, 398] on span "Next" at bounding box center [832, 401] width 16 height 7
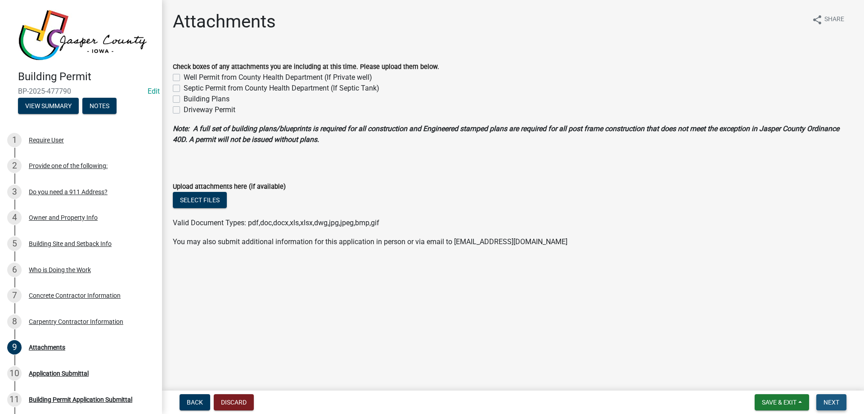
click at [833, 399] on span "Next" at bounding box center [832, 401] width 16 height 7
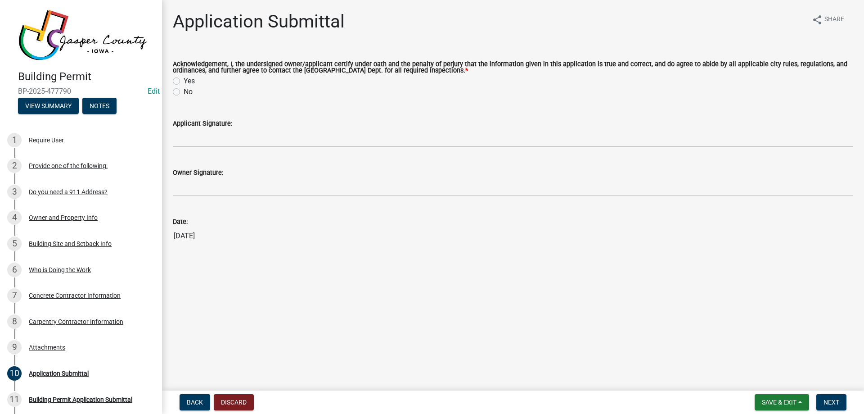
click at [184, 79] on label "Yes" at bounding box center [189, 81] width 11 height 11
click at [184, 79] on input "Yes" at bounding box center [187, 79] width 6 height 6
radio input "true"
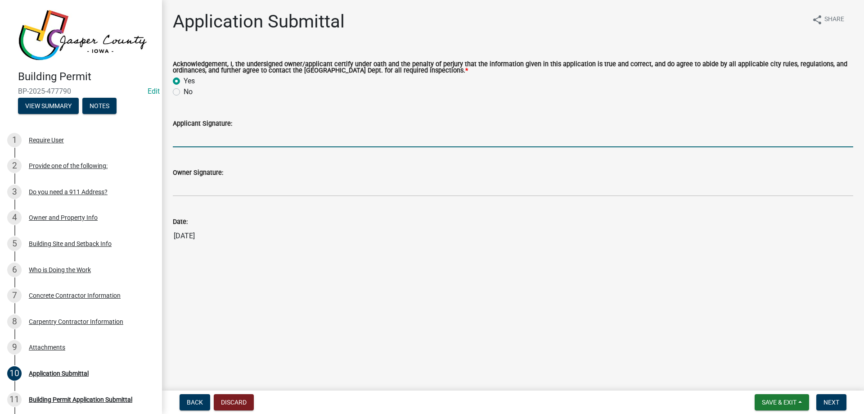
click at [226, 140] on input "Applicant Signature:" at bounding box center [513, 138] width 681 height 18
type input "[PERSON_NAME]"
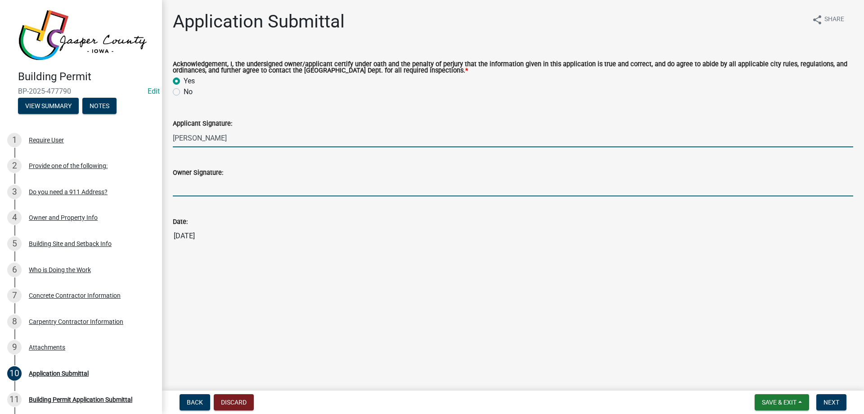
click at [223, 184] on input "Owner Signature:" at bounding box center [513, 187] width 681 height 18
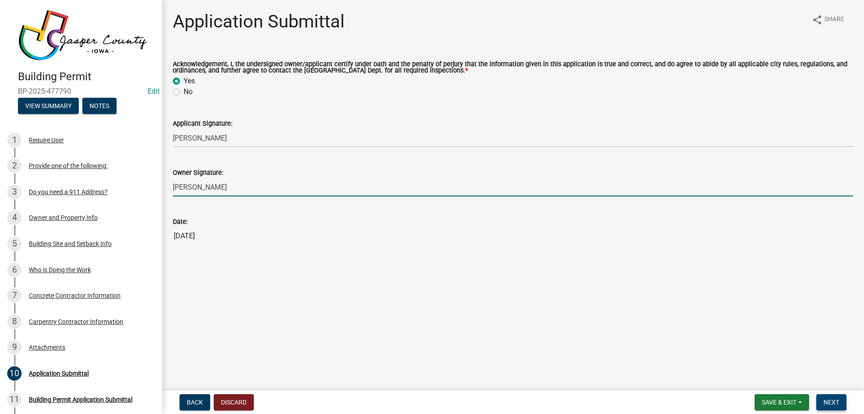
type input "[PERSON_NAME]"
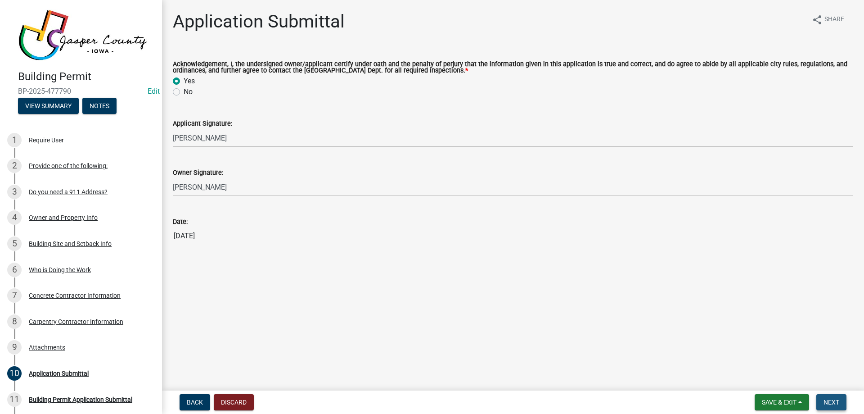
click at [828, 397] on button "Next" at bounding box center [832, 402] width 30 height 16
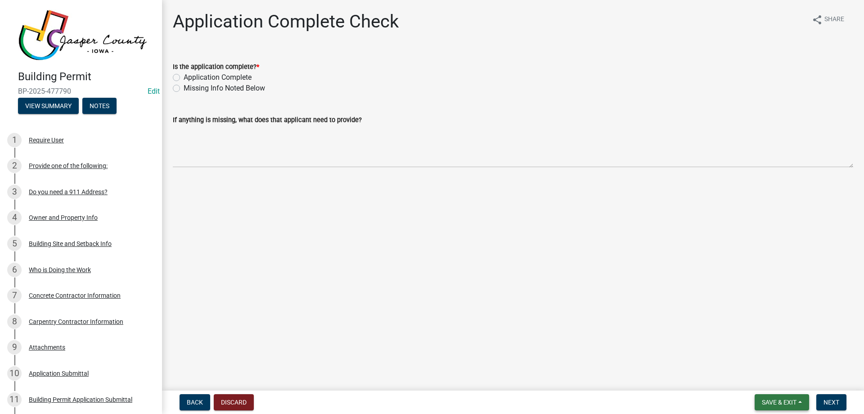
click at [778, 401] on span "Save & Exit" at bounding box center [779, 401] width 35 height 7
click at [783, 377] on button "Save & Exit" at bounding box center [773, 379] width 72 height 22
